Goal: Task Accomplishment & Management: Complete application form

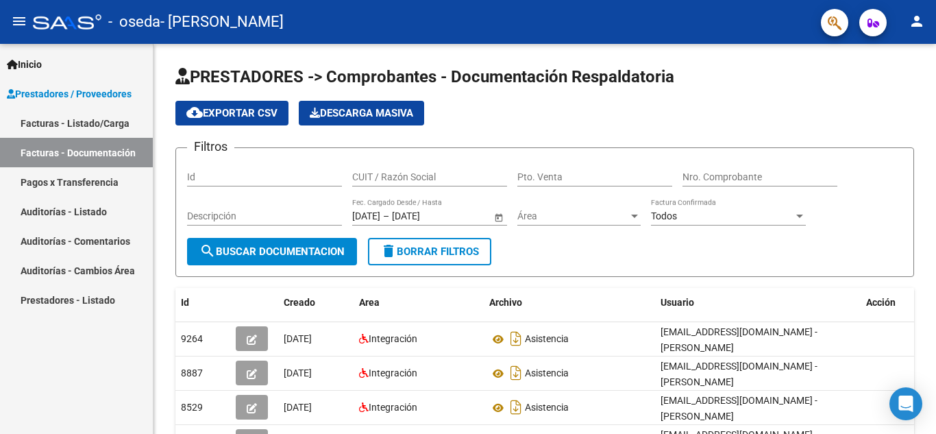
click at [100, 119] on link "Facturas - Listado/Carga" at bounding box center [76, 122] width 153 height 29
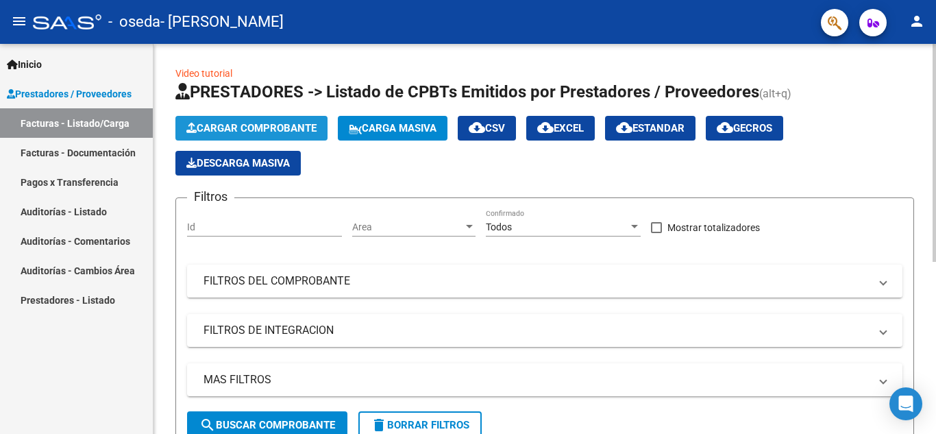
click at [282, 125] on span "Cargar Comprobante" at bounding box center [251, 128] width 130 height 12
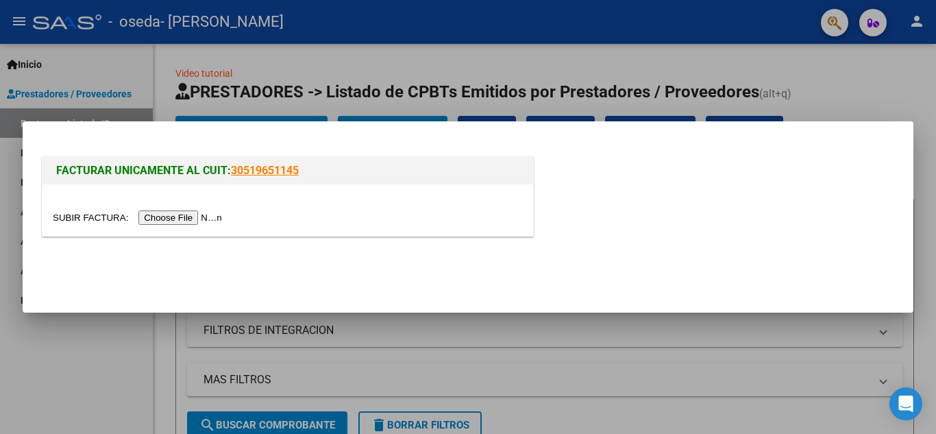
click at [217, 219] on input "file" at bounding box center [139, 217] width 173 height 14
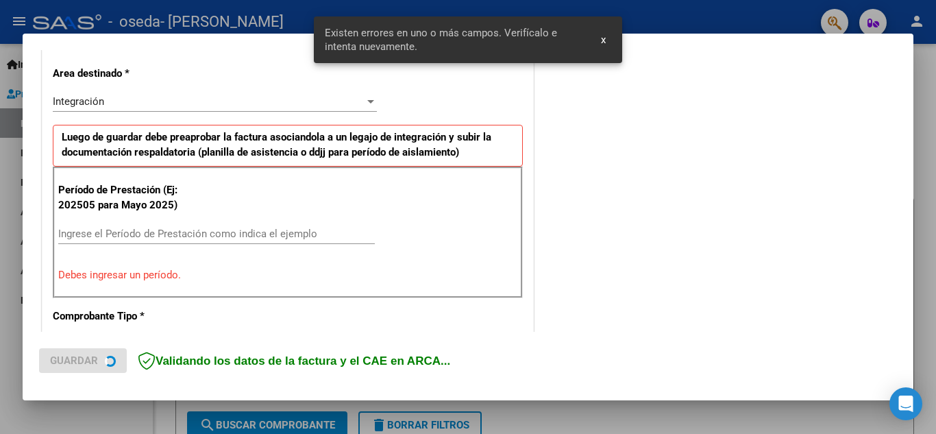
scroll to position [311, 0]
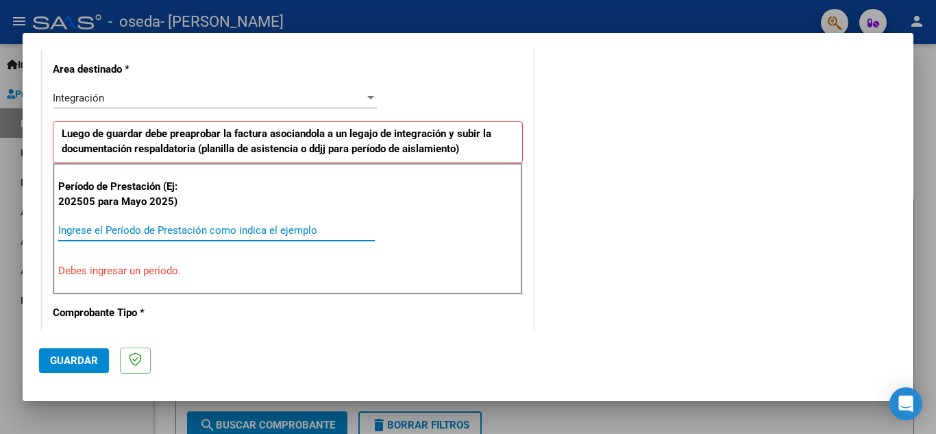
click at [243, 228] on input "Ingrese el Período de Prestación como indica el ejemplo" at bounding box center [216, 230] width 317 height 12
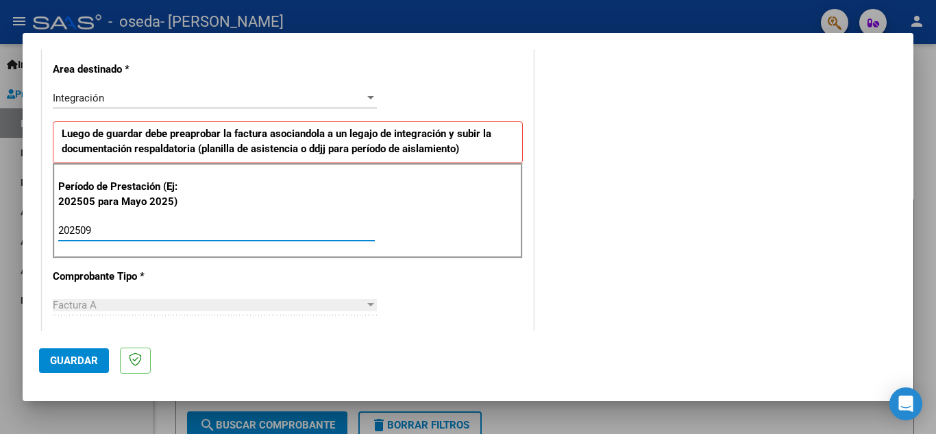
type input "202509"
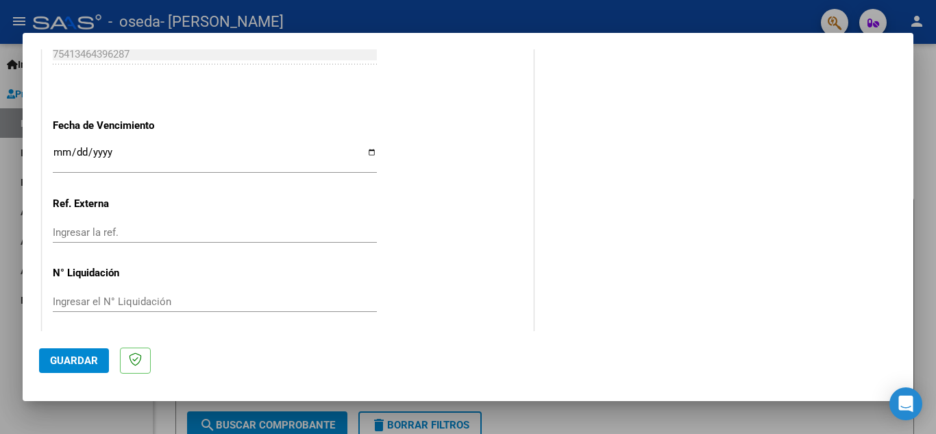
scroll to position [925, 0]
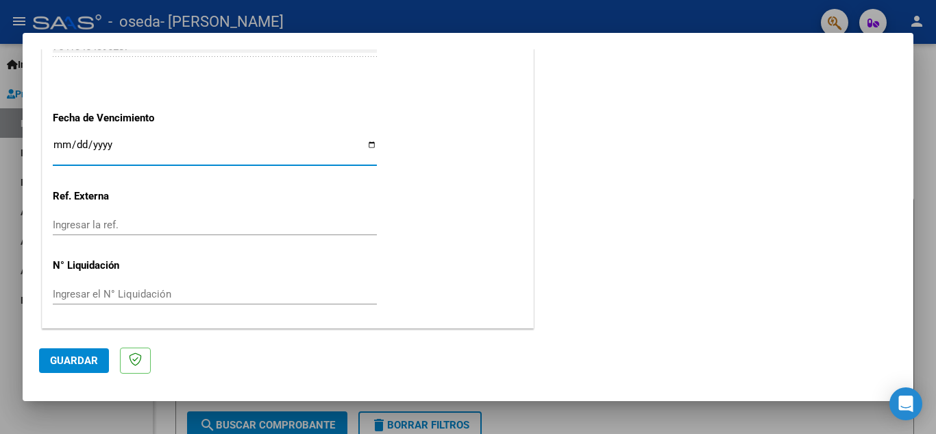
click at [340, 156] on input "Ingresar la fecha" at bounding box center [215, 150] width 324 height 22
click at [369, 145] on input "Ingresar la fecha" at bounding box center [215, 150] width 324 height 22
click at [370, 145] on input "2025-10-17" at bounding box center [215, 150] width 324 height 22
type input "2025-10-11"
click at [74, 367] on span "Guardar" at bounding box center [74, 360] width 48 height 12
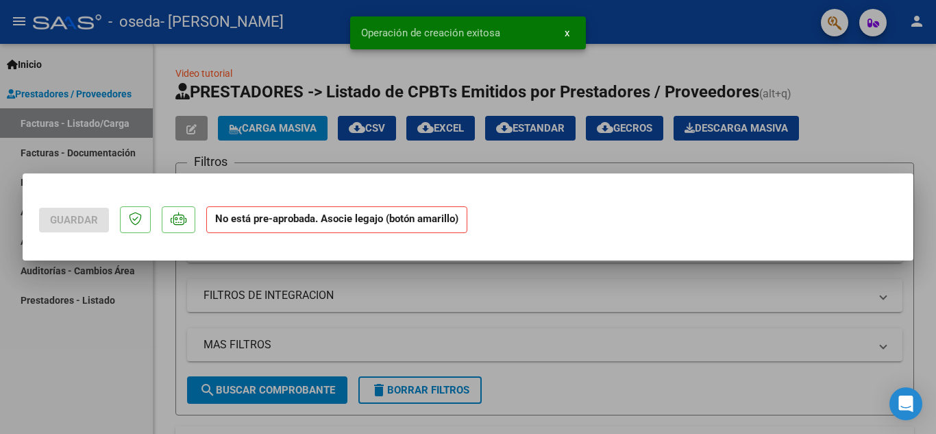
scroll to position [0, 0]
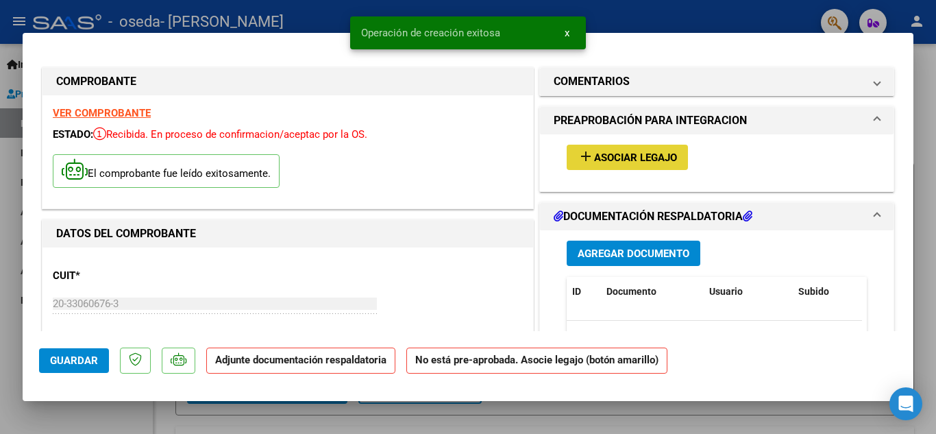
click at [594, 160] on span "Asociar Legajo" at bounding box center [635, 157] width 83 height 12
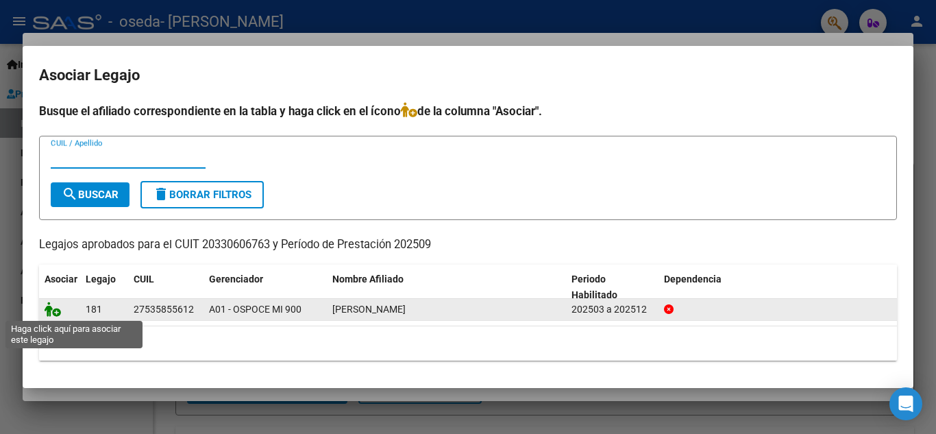
click at [55, 309] on icon at bounding box center [53, 309] width 16 height 15
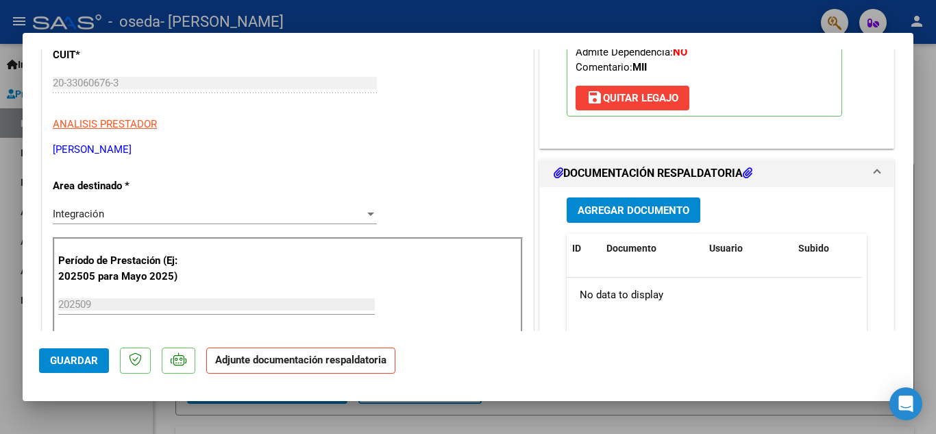
scroll to position [274, 0]
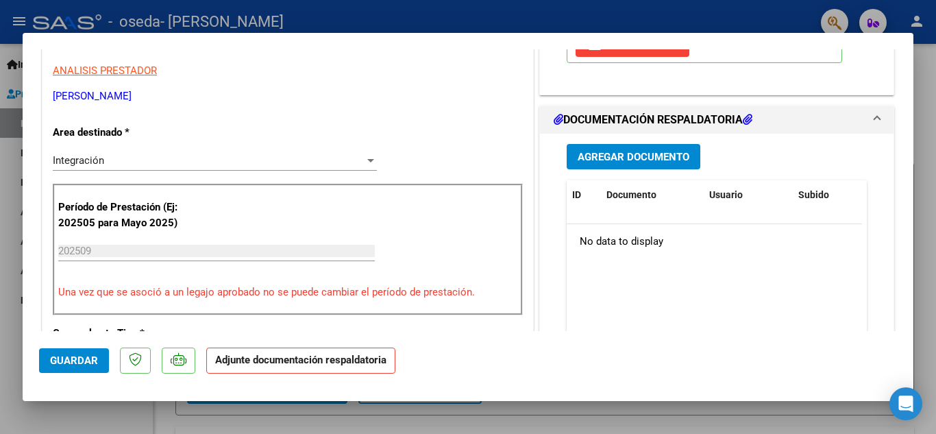
click at [636, 160] on span "Agregar Documento" at bounding box center [634, 157] width 112 height 12
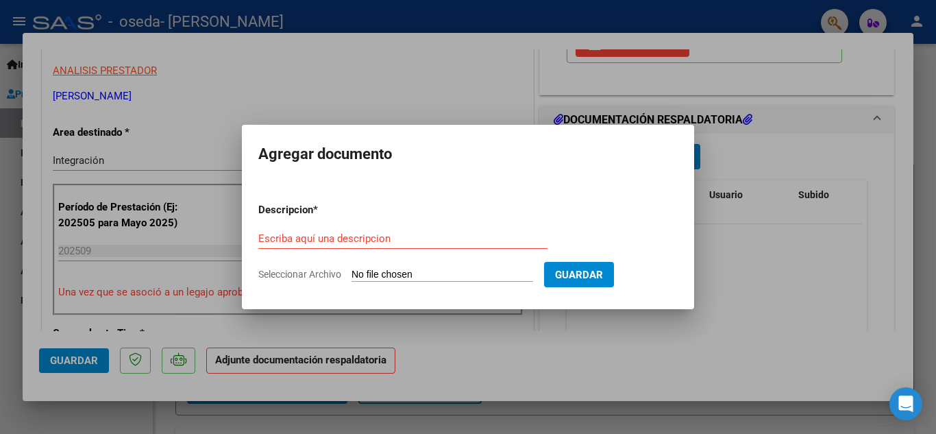
click at [412, 277] on input "Seleccionar Archivo" at bounding box center [443, 275] width 182 height 13
type input "C:\fakepath\Priscila psm sep.pdf"
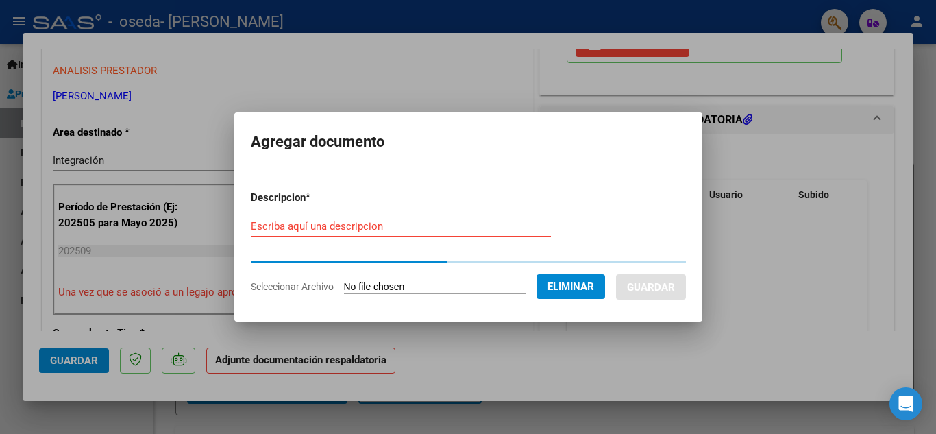
click at [387, 229] on input "Escriba aquí una descripcion" at bounding box center [401, 226] width 300 height 12
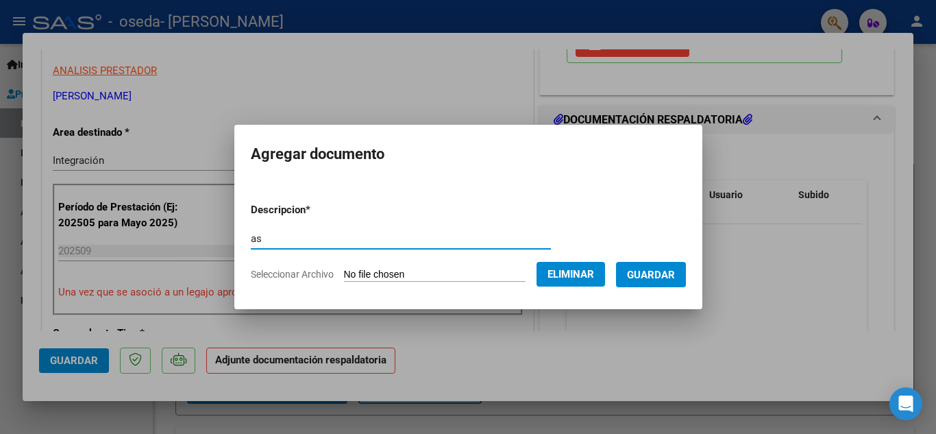
type input "a"
type input "asistencia"
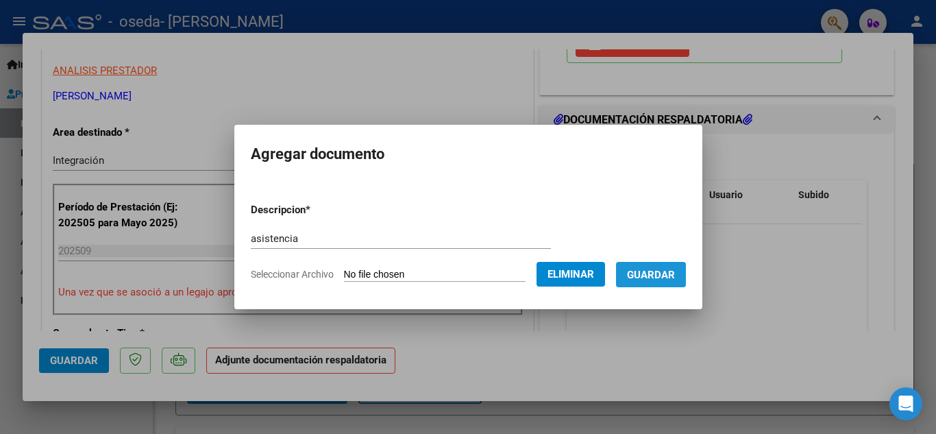
click at [673, 275] on span "Guardar" at bounding box center [651, 275] width 48 height 12
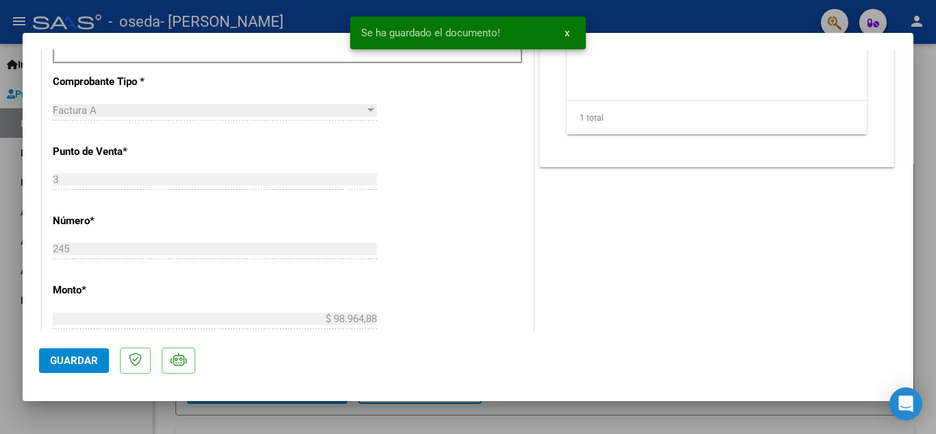
scroll to position [548, 0]
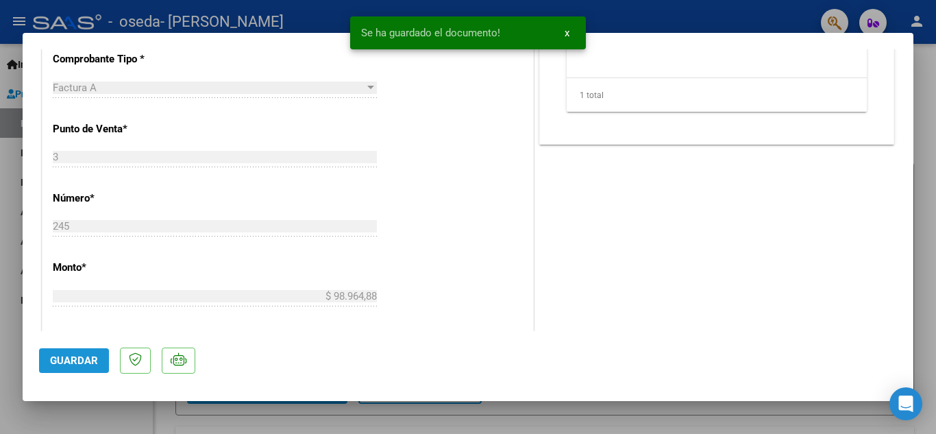
click at [84, 358] on span "Guardar" at bounding box center [74, 360] width 48 height 12
click at [930, 166] on div at bounding box center [468, 217] width 936 height 434
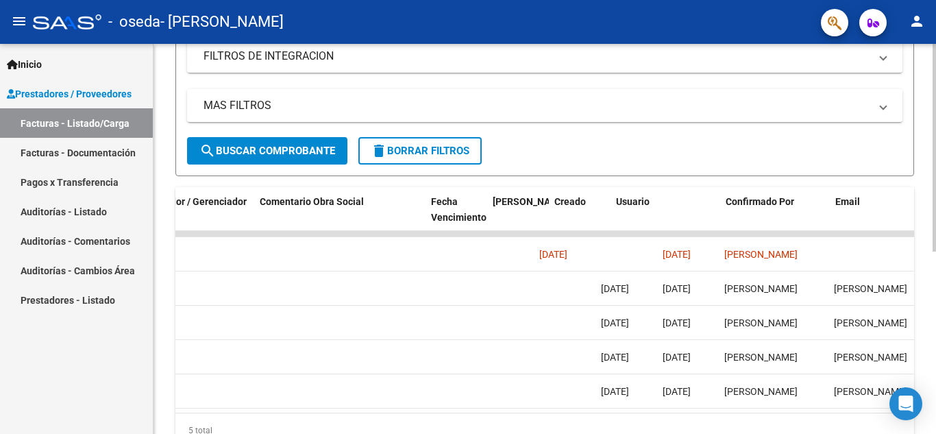
scroll to position [0, 2151]
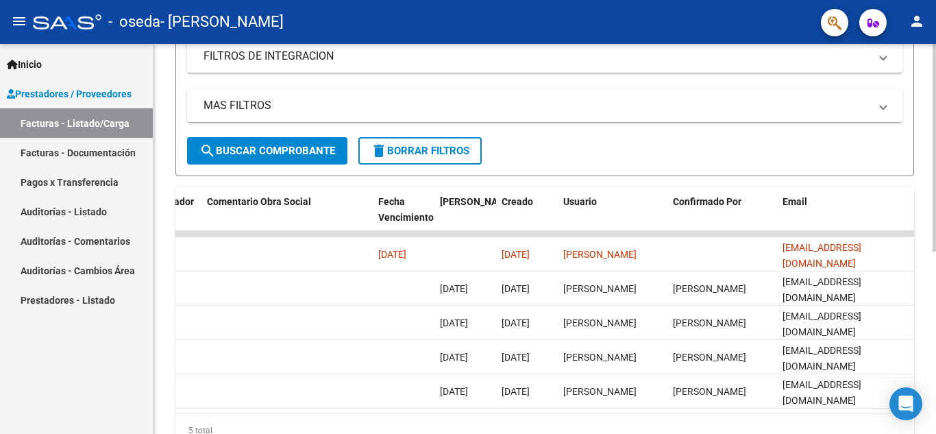
click at [589, 144] on form "Filtros Id Area Area Todos Confirmado Mostrar totalizadores FILTROS DEL COMPROB…" at bounding box center [544, 49] width 739 height 253
click at [923, 29] on mat-icon "person" at bounding box center [917, 21] width 16 height 16
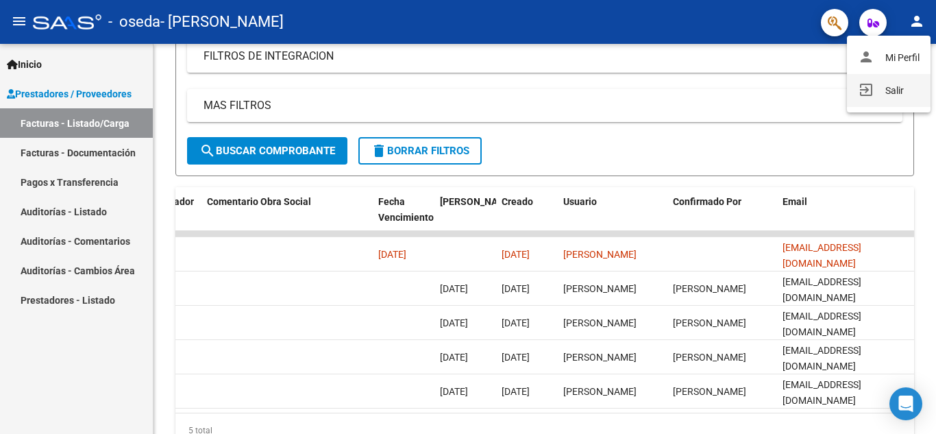
click at [890, 90] on button "exit_to_app Salir" at bounding box center [889, 90] width 84 height 33
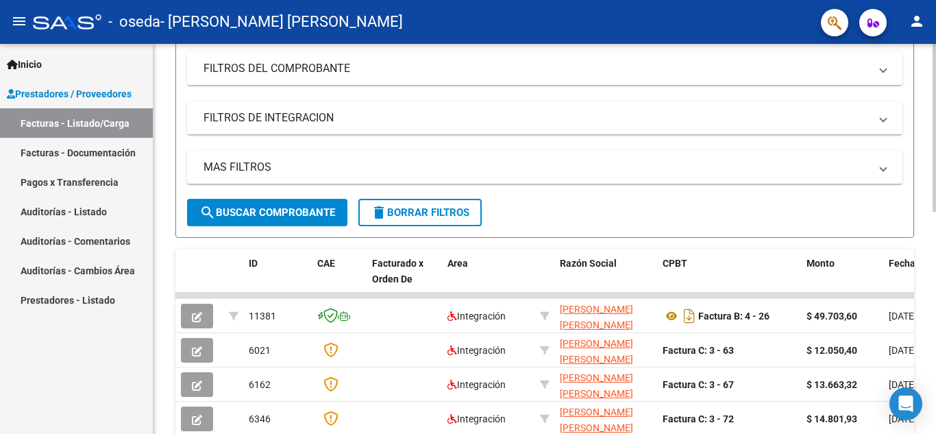
scroll to position [206, 0]
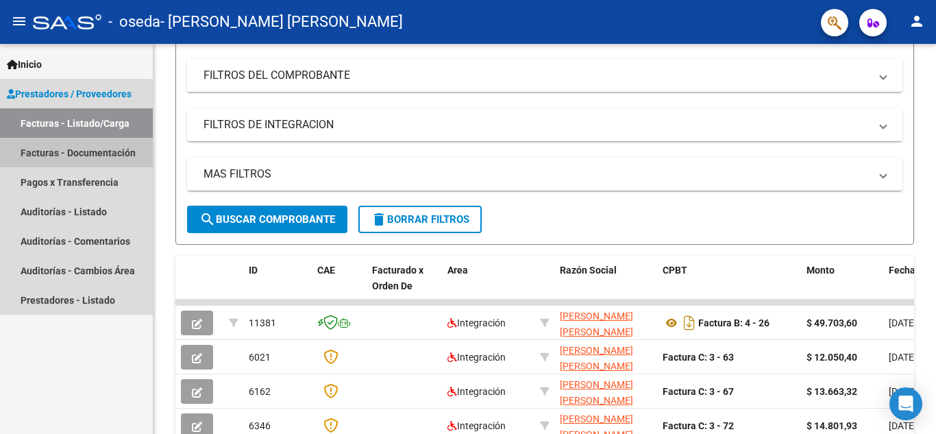
click at [77, 151] on link "Facturas - Documentación" at bounding box center [76, 152] width 153 height 29
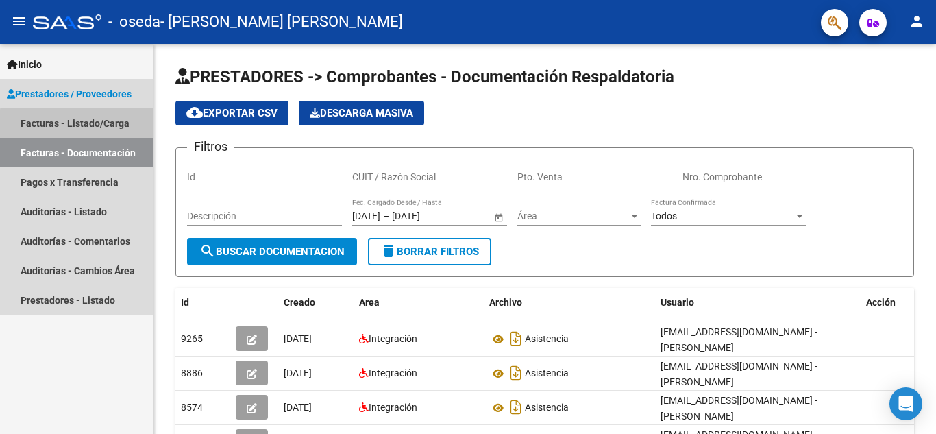
click at [88, 125] on link "Facturas - Listado/Carga" at bounding box center [76, 122] width 153 height 29
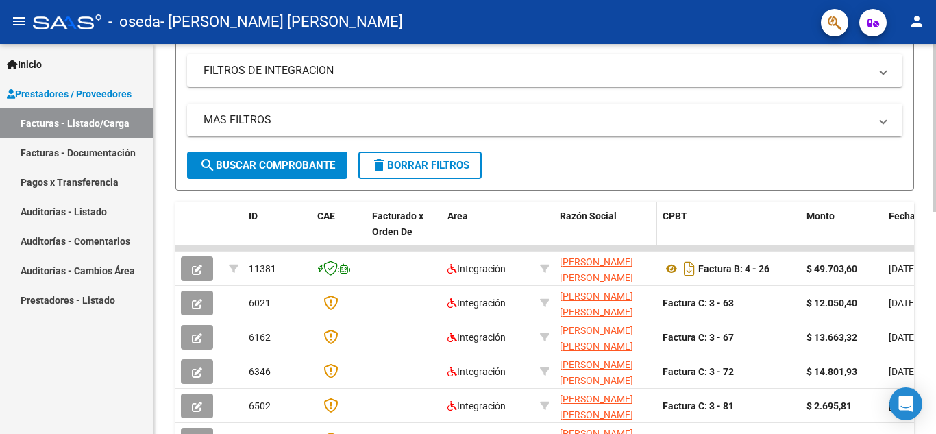
scroll to position [154, 0]
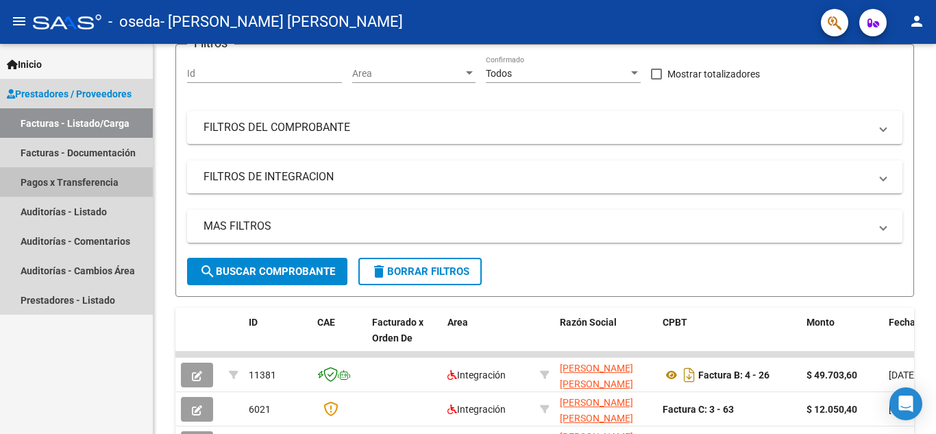
click at [57, 183] on link "Pagos x Transferencia" at bounding box center [76, 181] width 153 height 29
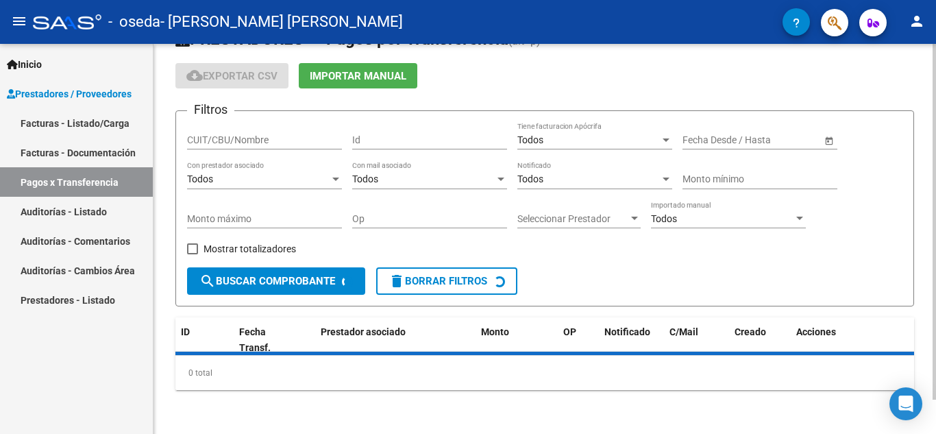
scroll to position [69, 0]
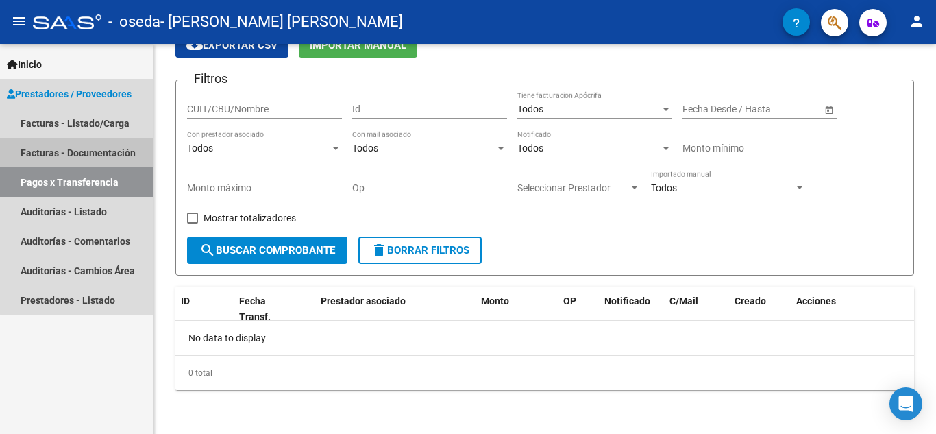
click at [94, 154] on link "Facturas - Documentación" at bounding box center [76, 152] width 153 height 29
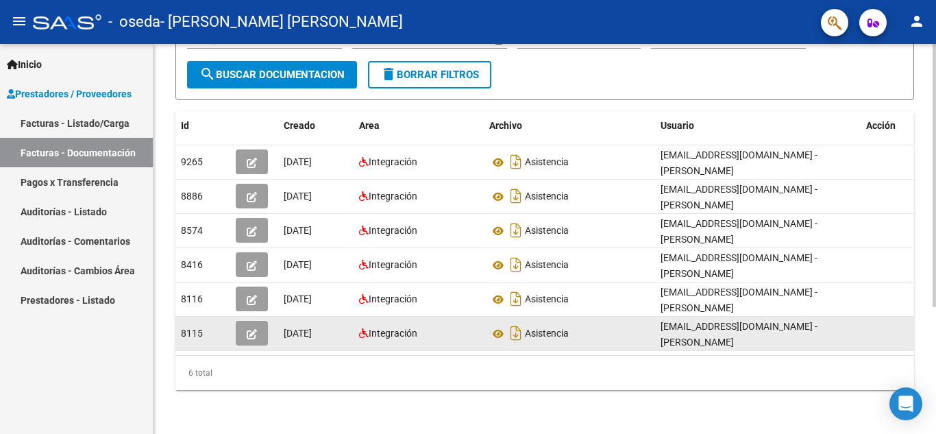
scroll to position [188, 0]
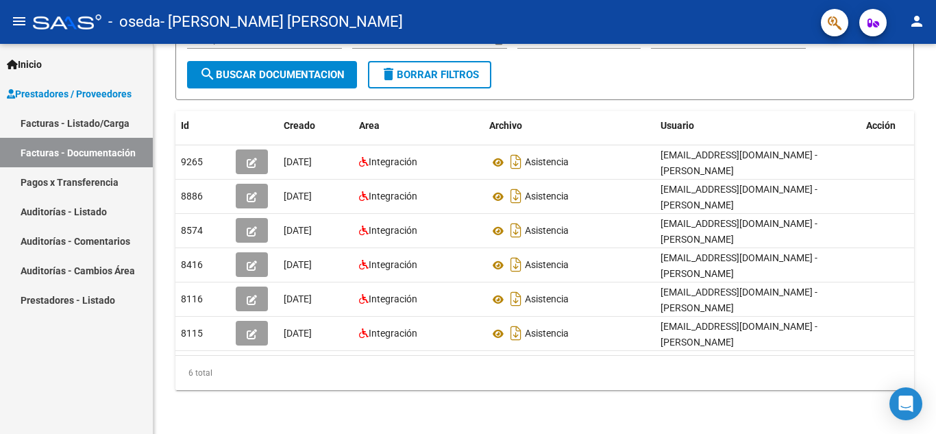
click at [70, 185] on link "Pagos x Transferencia" at bounding box center [76, 181] width 153 height 29
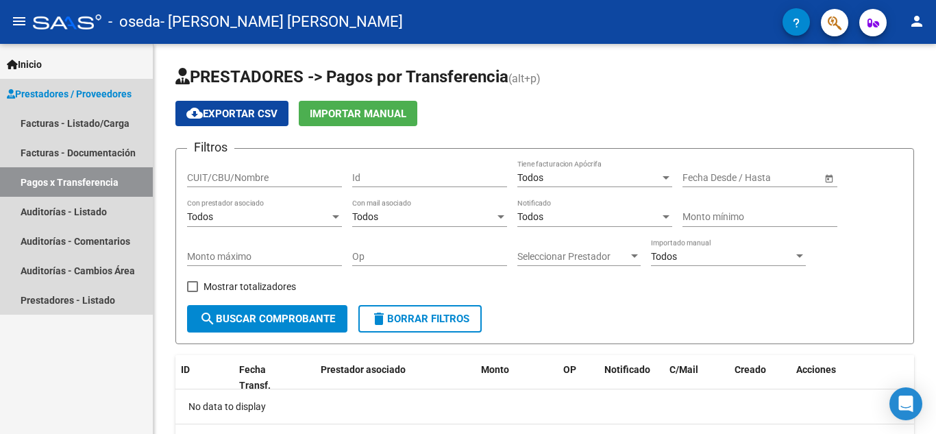
click at [62, 92] on span "Prestadores / Proveedores" at bounding box center [69, 93] width 125 height 15
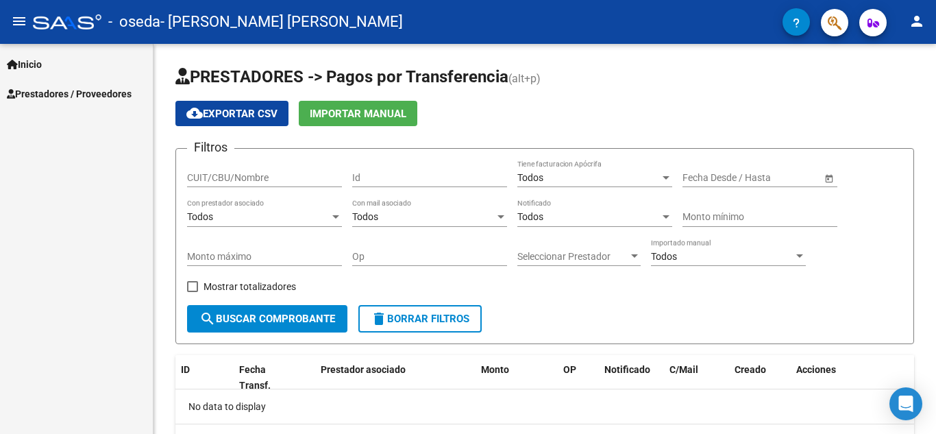
click at [42, 89] on span "Prestadores / Proveedores" at bounding box center [69, 93] width 125 height 15
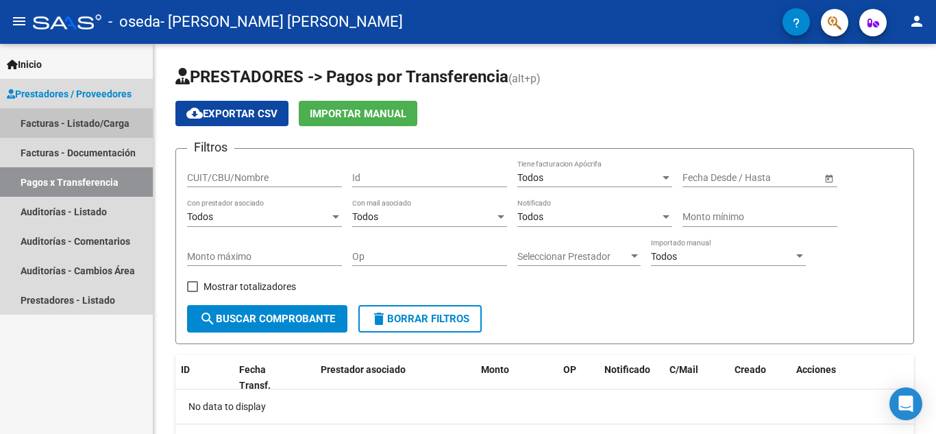
click at [64, 123] on link "Facturas - Listado/Carga" at bounding box center [76, 122] width 153 height 29
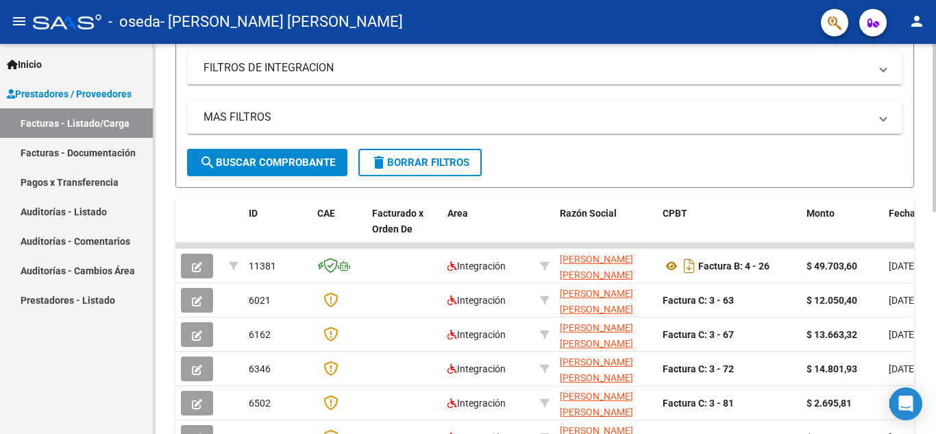
scroll to position [480, 0]
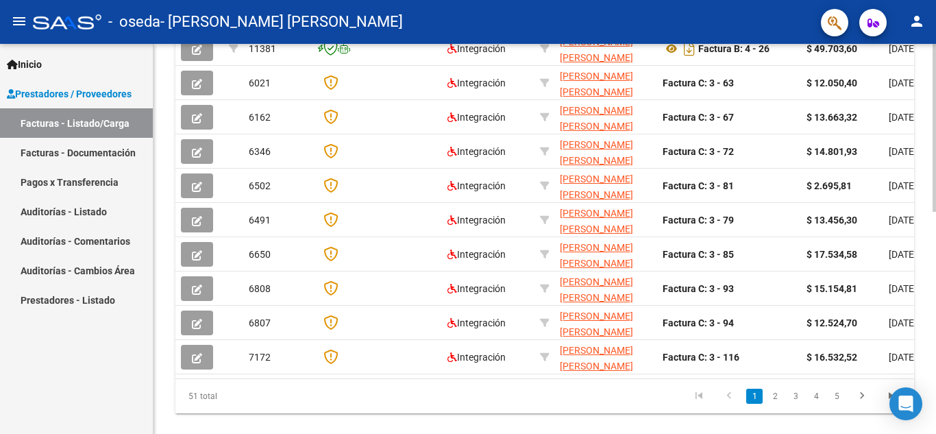
drag, startPoint x: 332, startPoint y: 378, endPoint x: 564, endPoint y: 380, distance: 231.7
click at [564, 378] on datatable-body "11381 Integración [PERSON_NAME] [PERSON_NAME] 27309635022 Factura B: 4 - 26 $ 4…" at bounding box center [544, 201] width 739 height 353
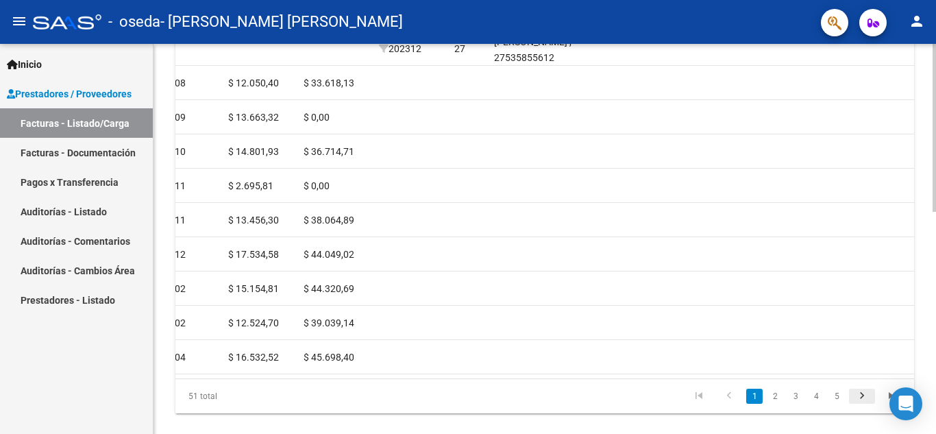
click at [855, 402] on icon "go to next page" at bounding box center [862, 397] width 18 height 16
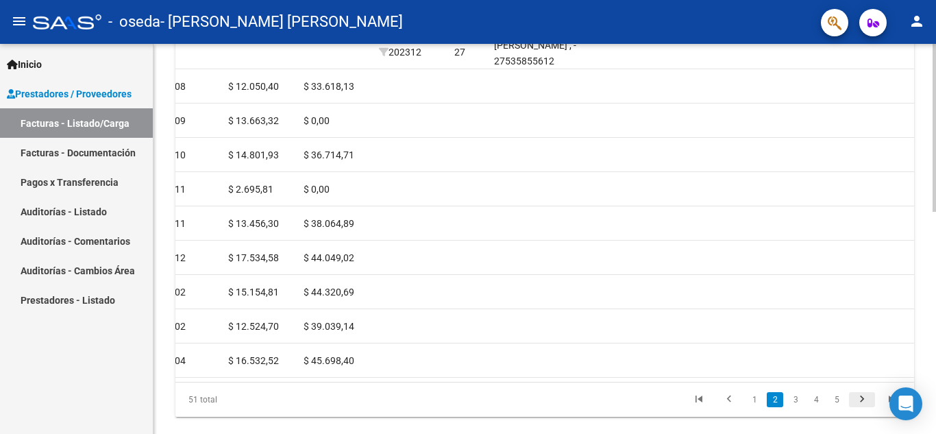
click at [855, 402] on div "51 total 1 2 3 4 5" at bounding box center [544, 399] width 739 height 34
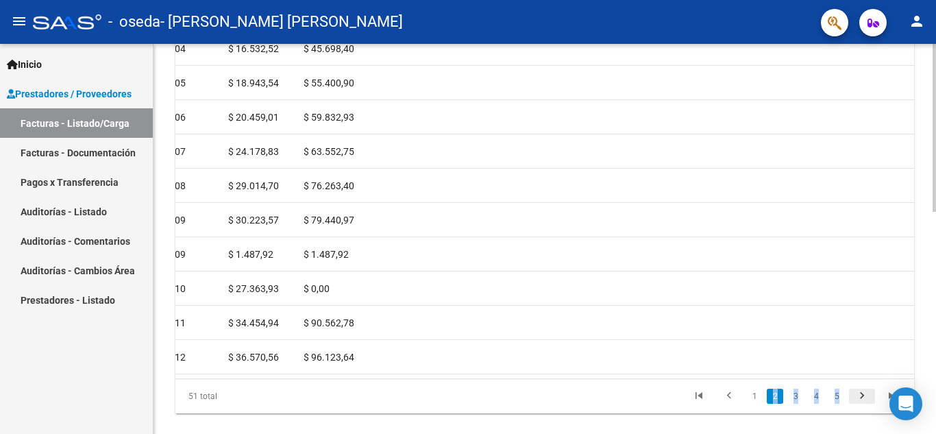
click at [855, 402] on icon "go to next page" at bounding box center [862, 397] width 18 height 16
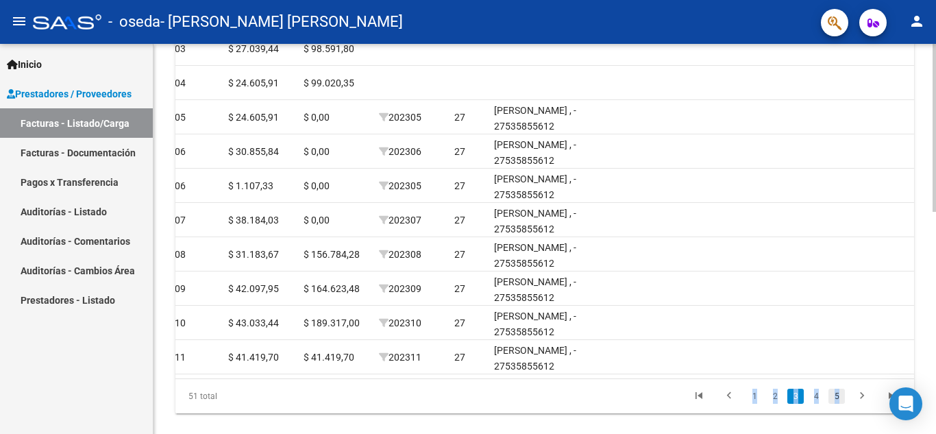
click at [842, 404] on link "5" at bounding box center [837, 396] width 16 height 15
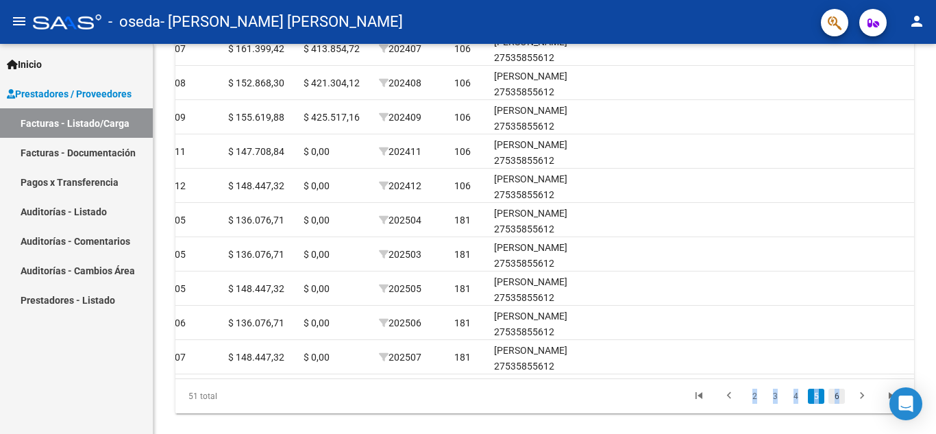
click at [840, 404] on link "6" at bounding box center [837, 396] width 16 height 15
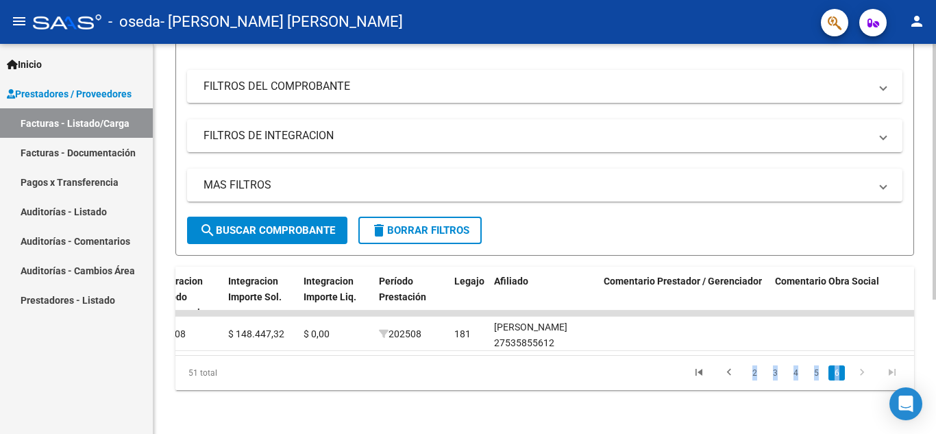
scroll to position [206, 0]
click at [836, 411] on div "Video tutorial PRESTADORES -> Listado de CPBTs Emitidos por Prestadores / Prove…" at bounding box center [545, 141] width 783 height 585
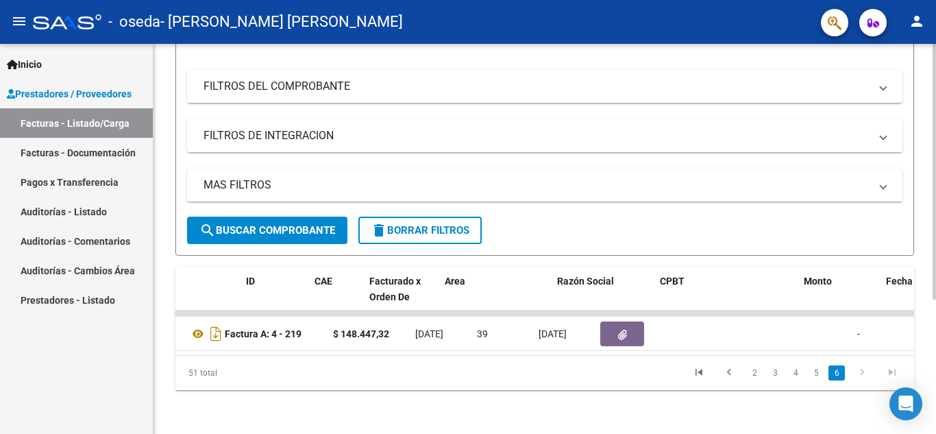
scroll to position [0, 0]
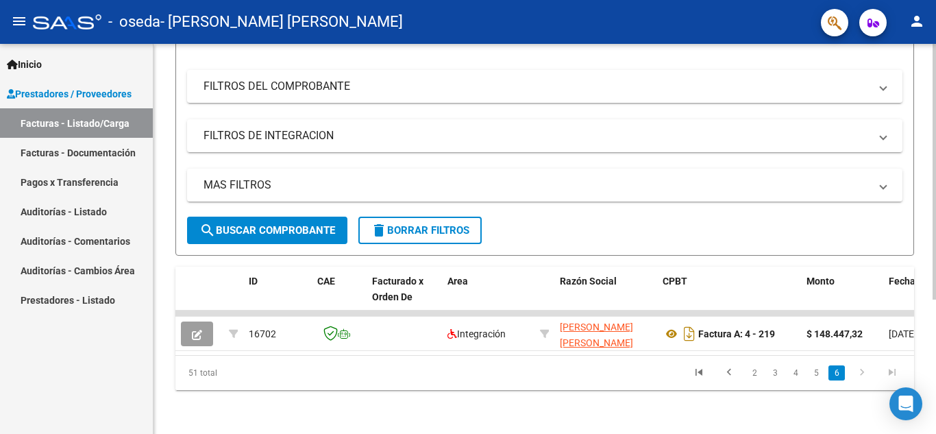
click at [898, 276] on span "Fecha Cpbt" at bounding box center [913, 281] width 49 height 11
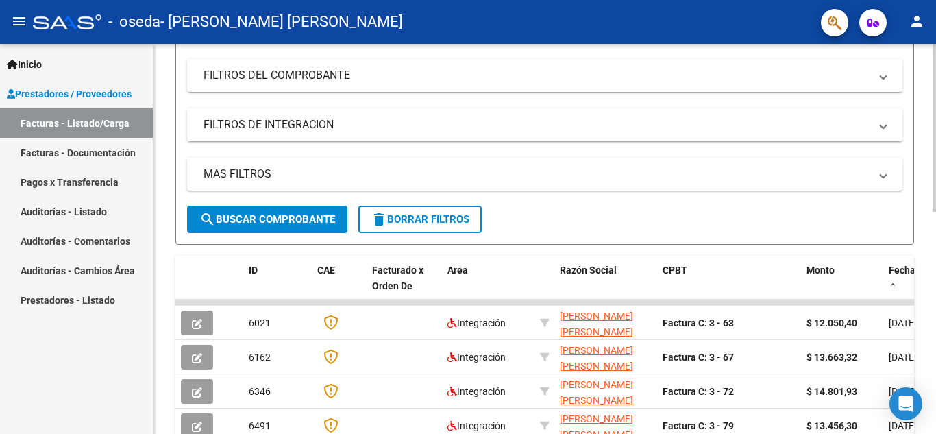
click at [892, 285] on span at bounding box center [893, 285] width 8 height 10
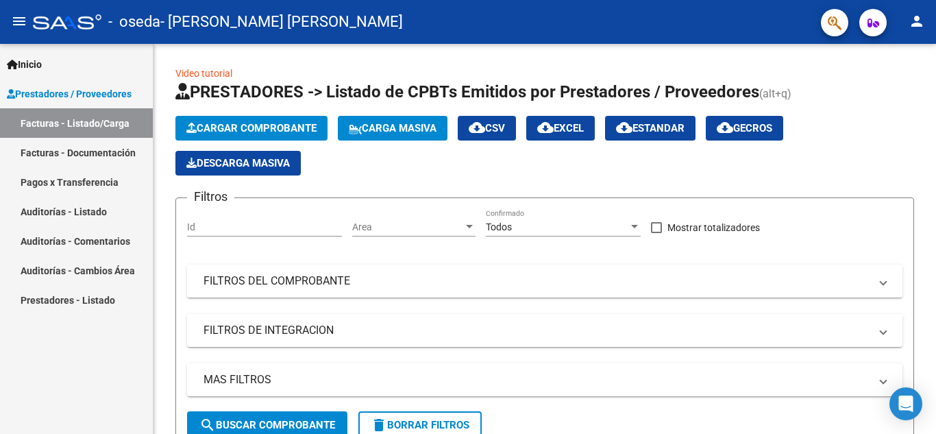
click at [255, 132] on span "Cargar Comprobante" at bounding box center [251, 128] width 130 height 12
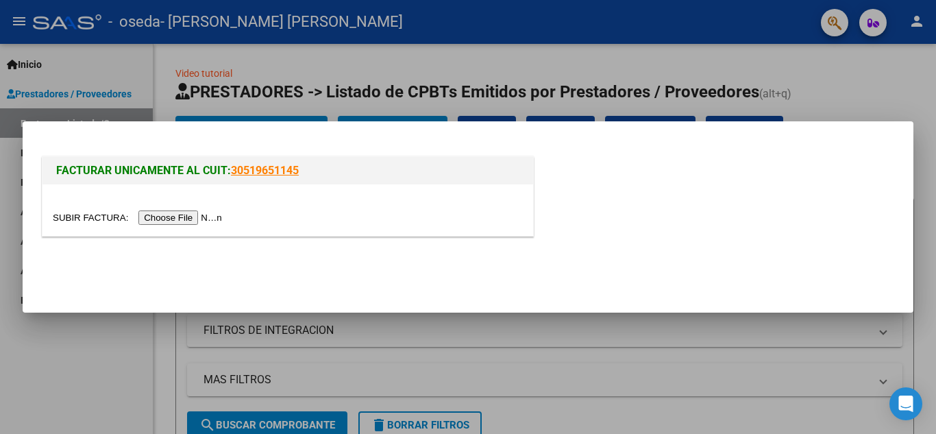
click at [195, 218] on input "file" at bounding box center [139, 217] width 173 height 14
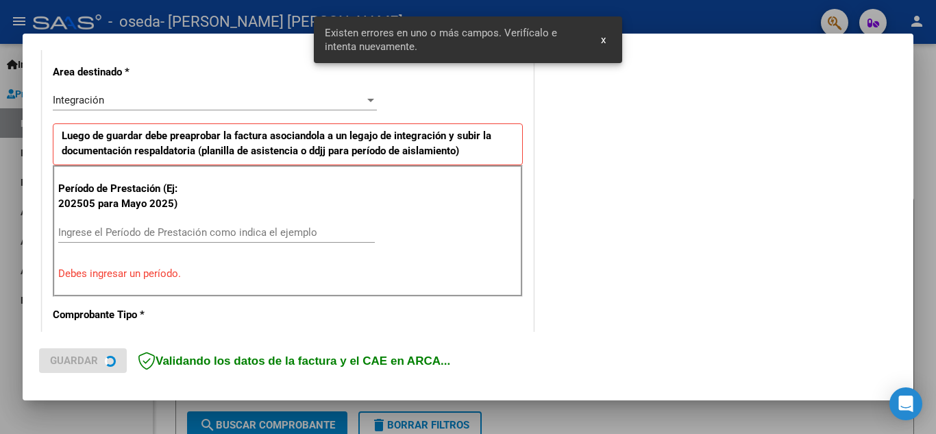
scroll to position [311, 0]
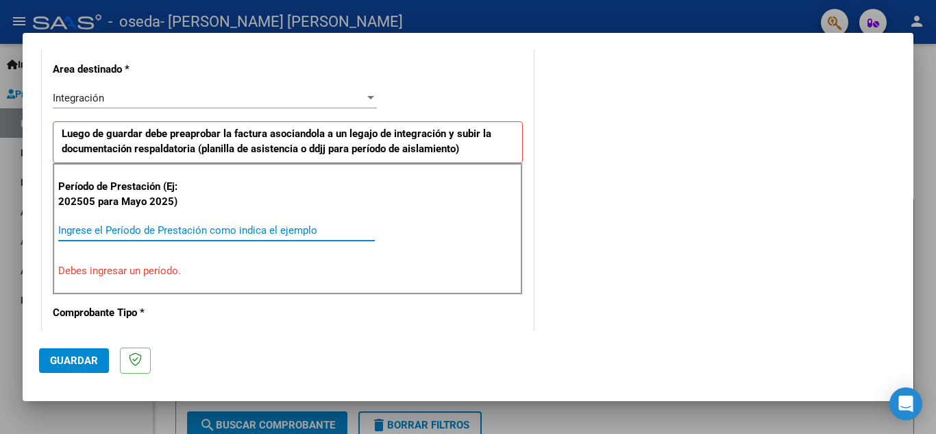
click at [297, 234] on input "Ingrese el Período de Prestación como indica el ejemplo" at bounding box center [216, 230] width 317 height 12
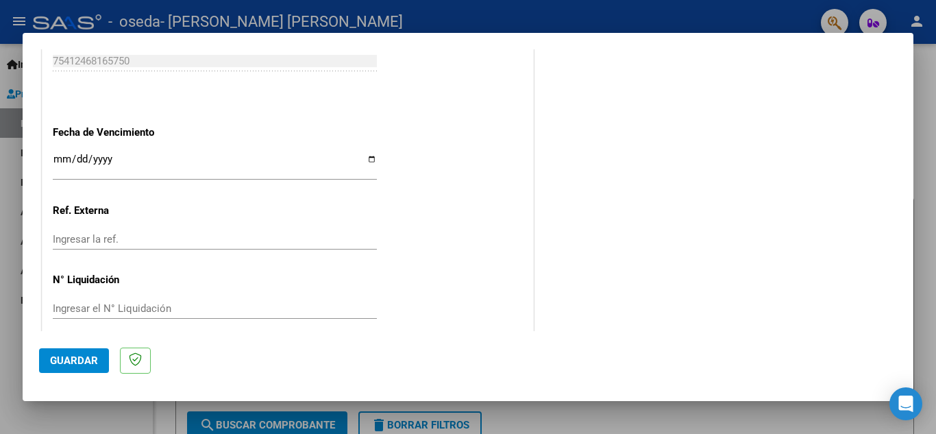
scroll to position [925, 0]
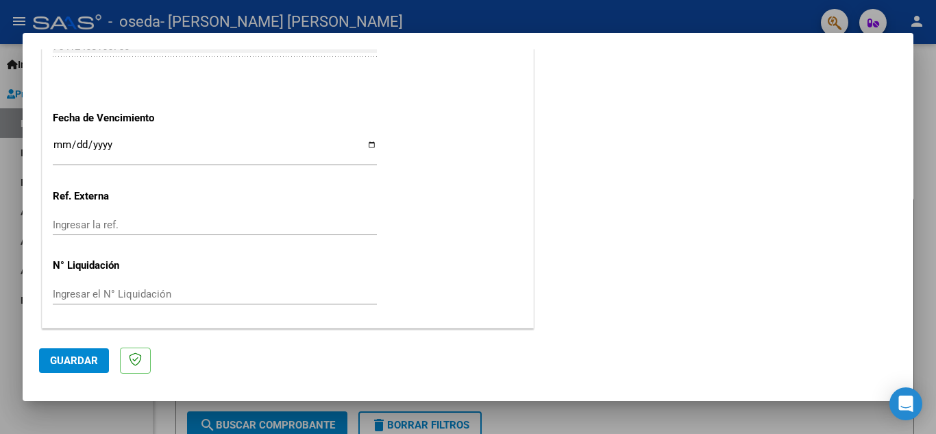
type input "202509"
click at [86, 369] on button "Guardar" at bounding box center [74, 360] width 70 height 25
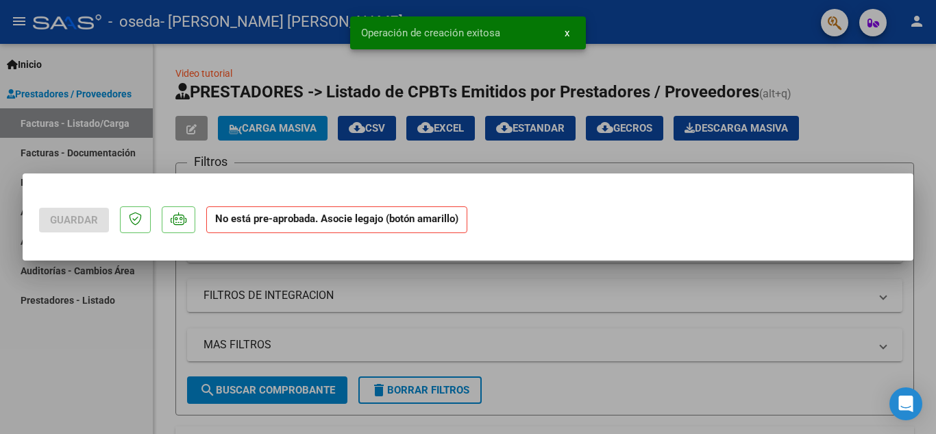
scroll to position [0, 0]
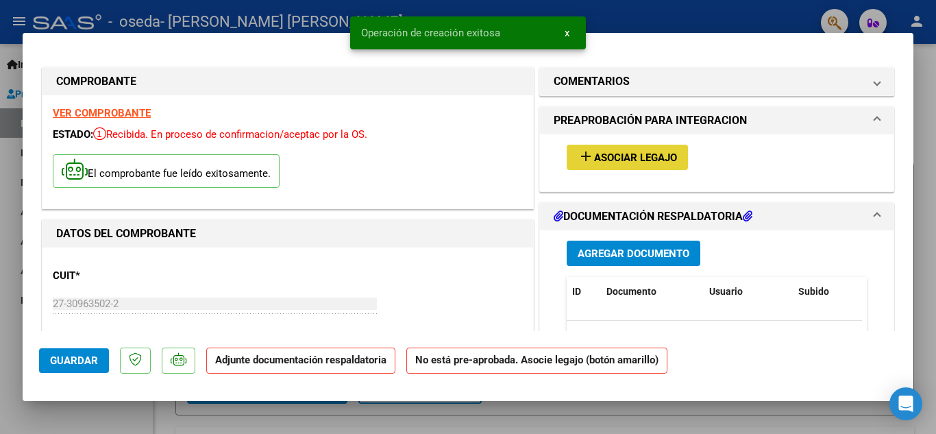
click at [623, 151] on span "Asociar Legajo" at bounding box center [635, 157] width 83 height 12
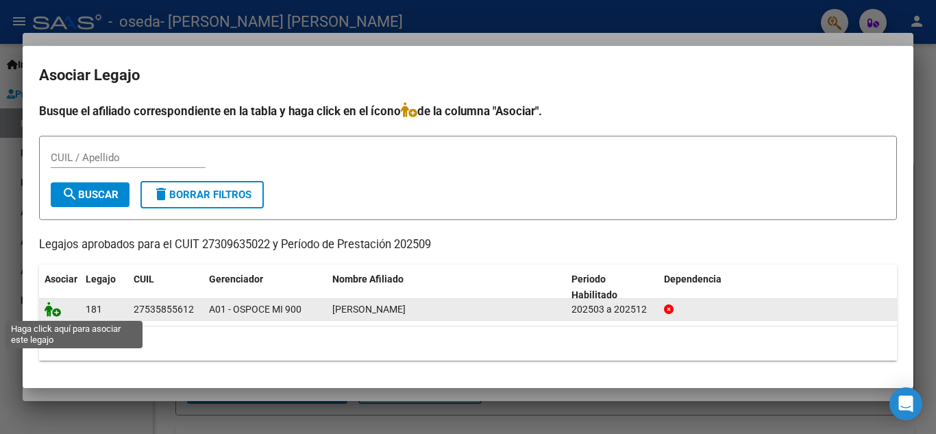
click at [53, 314] on icon at bounding box center [53, 309] width 16 height 15
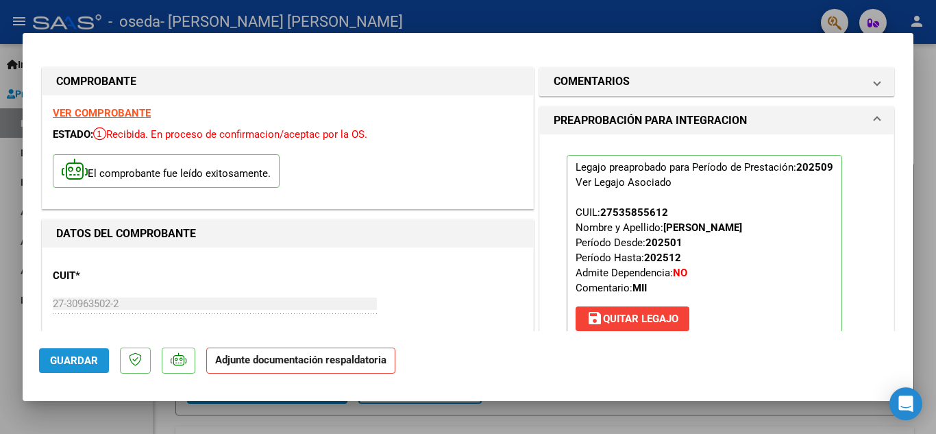
click at [82, 356] on span "Guardar" at bounding box center [74, 360] width 48 height 12
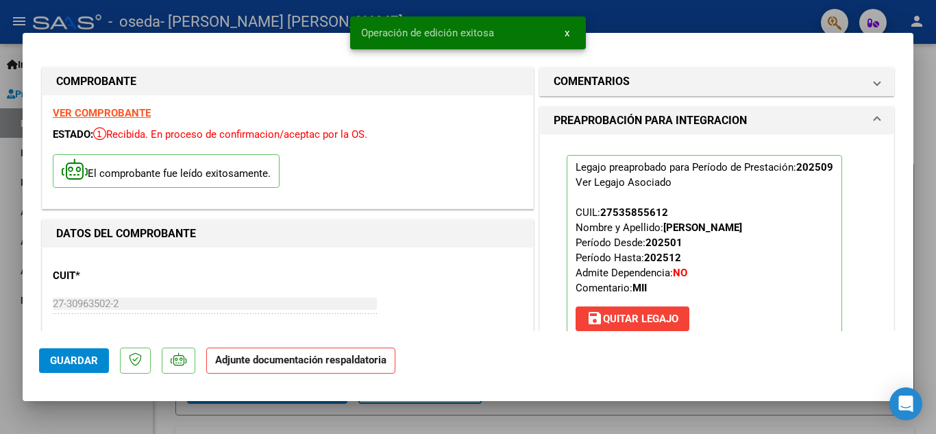
click at [931, 166] on div at bounding box center [468, 217] width 936 height 434
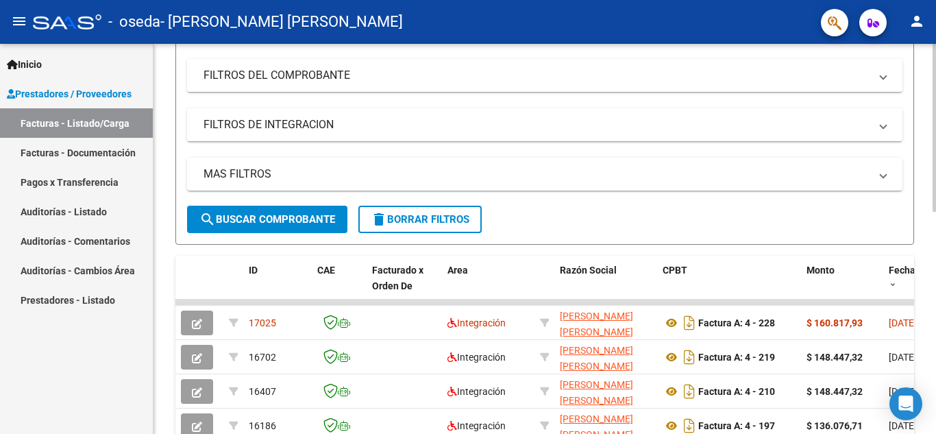
scroll to position [274, 0]
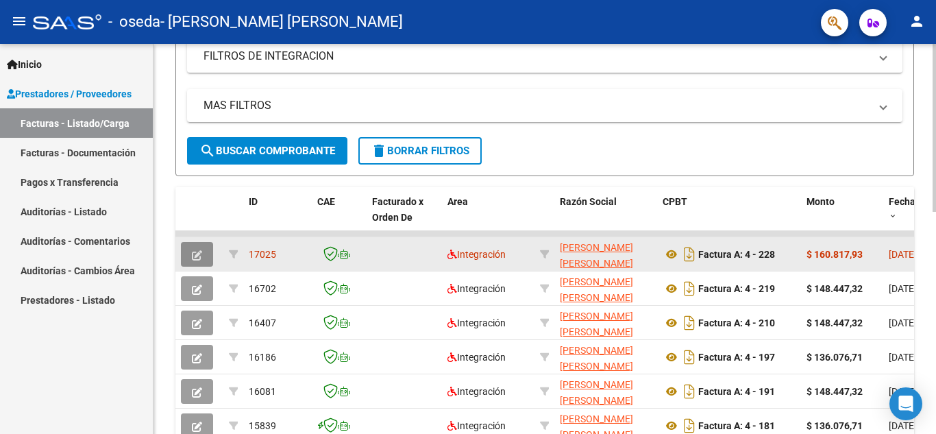
click at [196, 250] on icon "button" at bounding box center [197, 255] width 10 height 10
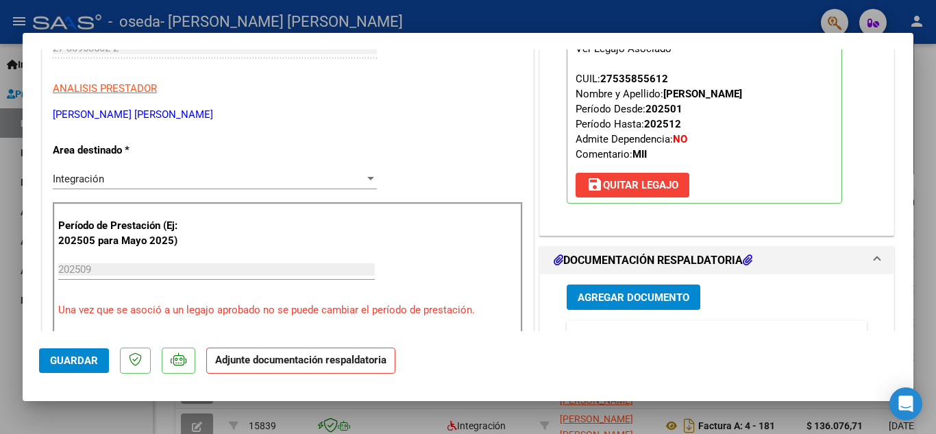
scroll to position [343, 0]
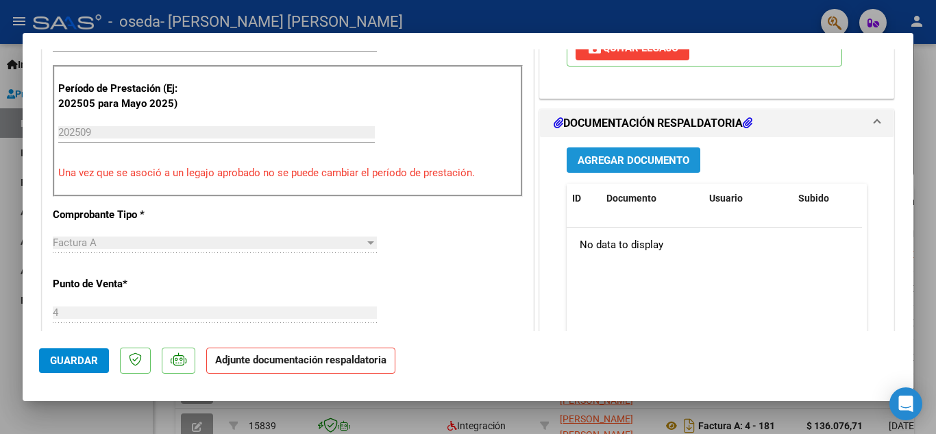
click at [636, 156] on span "Agregar Documento" at bounding box center [634, 160] width 112 height 12
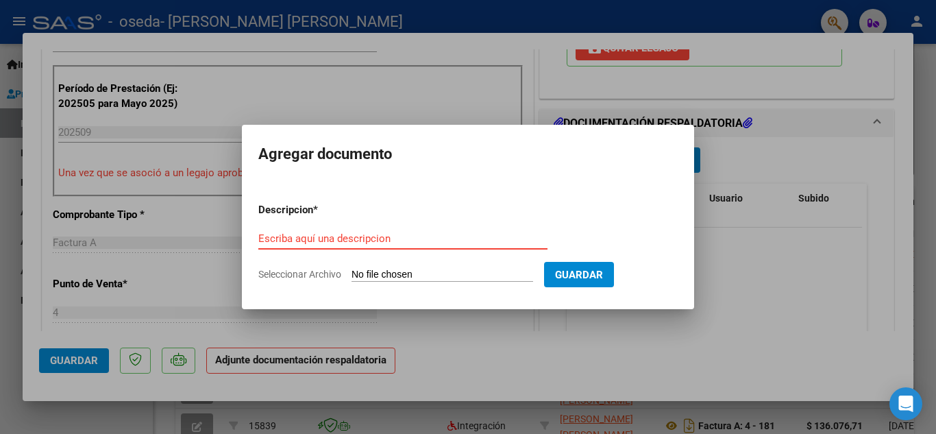
click at [339, 239] on input "Escriba aquí una descripcion" at bounding box center [402, 238] width 289 height 12
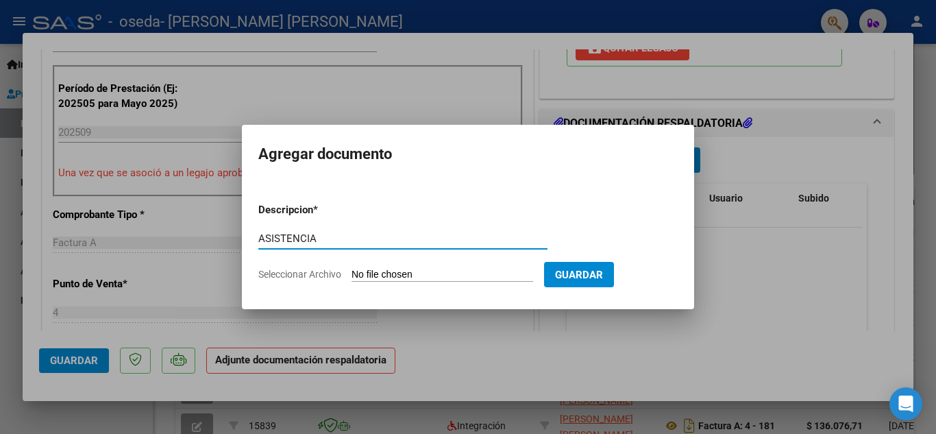
type input "ASISTENCIA"
click at [494, 276] on input "Seleccionar Archivo" at bounding box center [443, 275] width 182 height 13
type input "C:\fakepath\psp SEP [PERSON_NAME] .pdf"
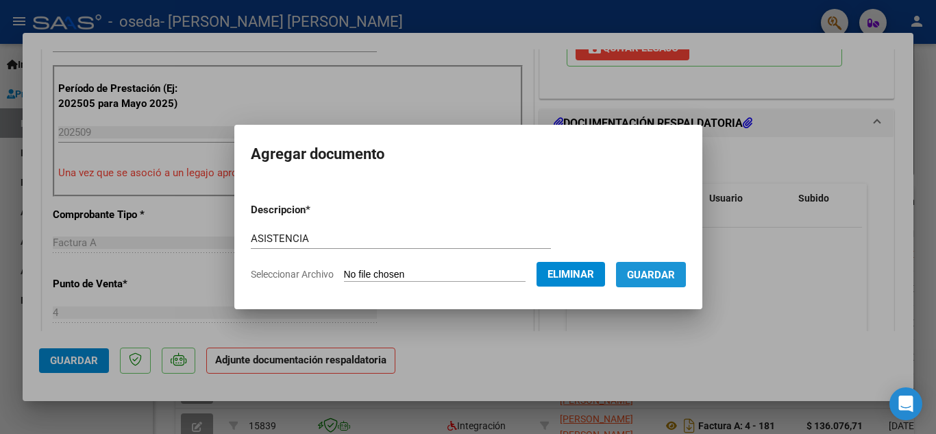
click at [652, 270] on span "Guardar" at bounding box center [651, 275] width 48 height 12
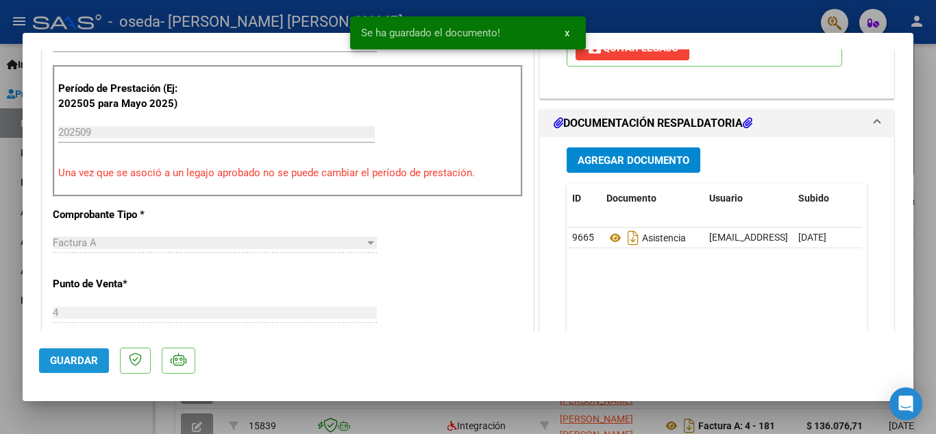
click at [53, 354] on button "Guardar" at bounding box center [74, 360] width 70 height 25
click at [931, 93] on div at bounding box center [468, 217] width 936 height 434
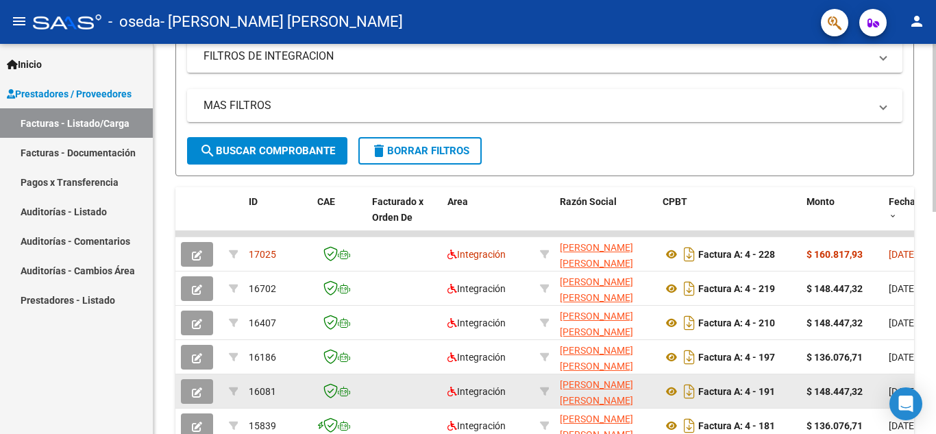
scroll to position [411, 0]
